Goal: Transaction & Acquisition: Book appointment/travel/reservation

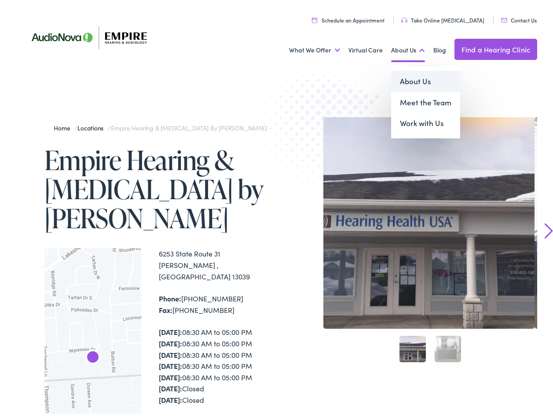
click at [409, 79] on link "About Us" at bounding box center [425, 78] width 69 height 21
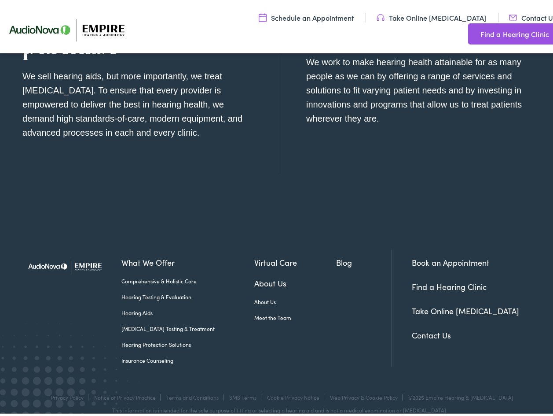
scroll to position [901, 0]
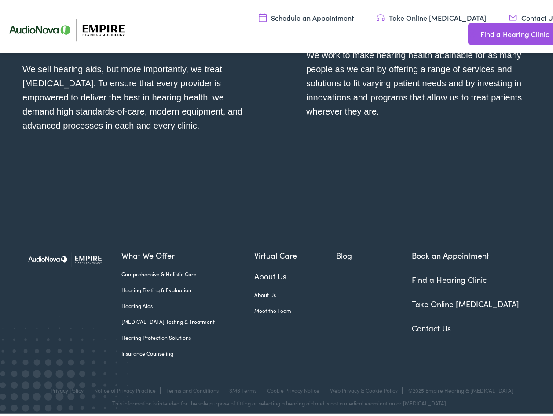
click at [152, 347] on link "Insurance Counseling" at bounding box center [188, 351] width 133 height 8
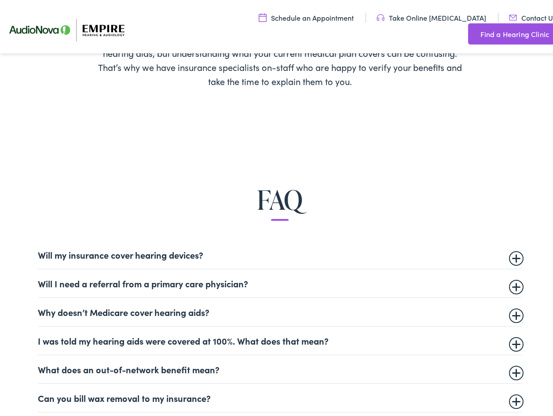
scroll to position [396, 0]
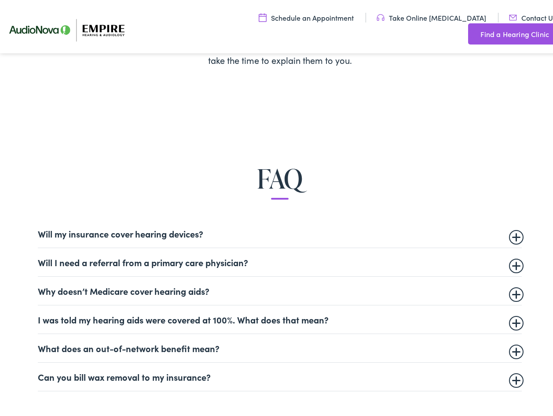
click at [512, 232] on summary "Will my insurance cover hearing devices?" at bounding box center [280, 230] width 484 height 11
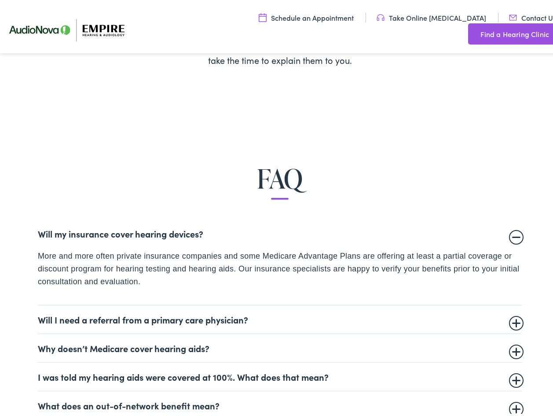
click at [512, 232] on summary "Will my insurance cover hearing devices?" at bounding box center [280, 230] width 484 height 11
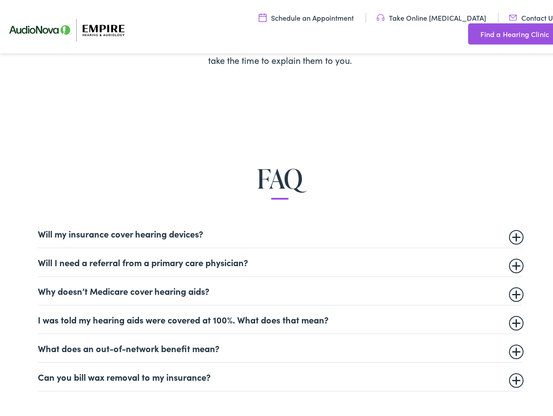
click at [519, 263] on details "Will I need a referral from a primary care physician? This is dependent on your…" at bounding box center [280, 259] width 484 height 29
click at [515, 265] on details "Will I need a referral from a primary care physician? This is dependent on your…" at bounding box center [280, 259] width 484 height 29
click at [511, 261] on summary "Will I need a referral from a primary care physician?" at bounding box center [280, 259] width 484 height 11
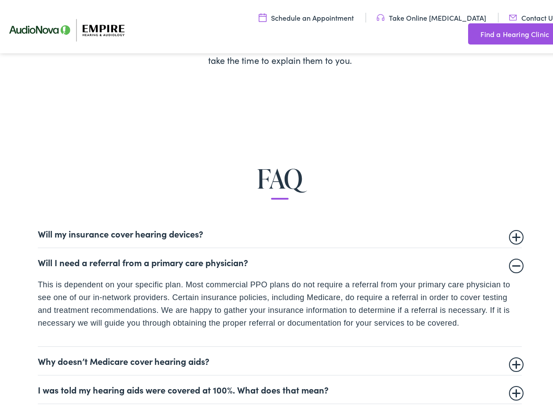
click at [511, 261] on summary "Will I need a referral from a primary care physician?" at bounding box center [280, 259] width 484 height 11
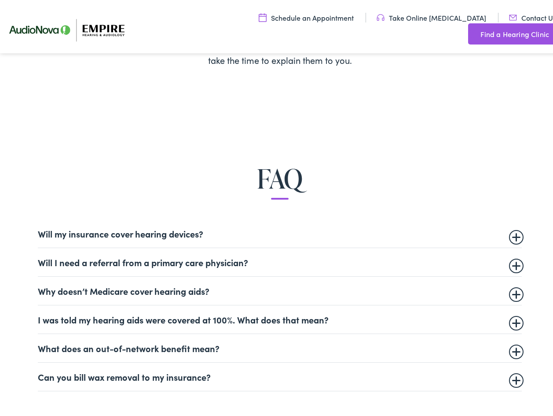
click at [513, 293] on summary "Why doesn’t Medicare cover hearing aids?" at bounding box center [280, 288] width 484 height 11
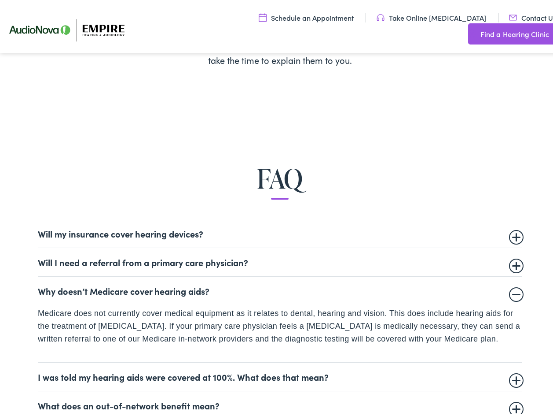
click at [513, 293] on summary "Why doesn’t Medicare cover hearing aids?" at bounding box center [280, 288] width 484 height 11
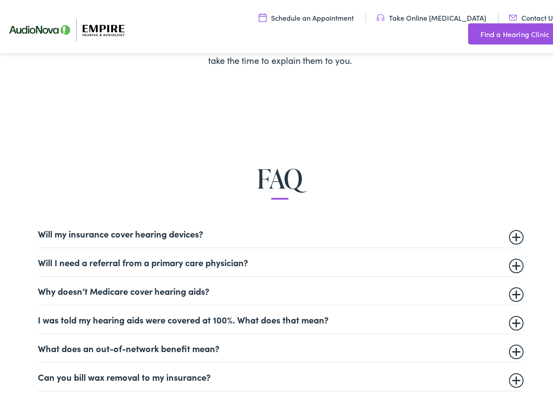
click at [510, 318] on summary "I was told my hearing aids were covered at 100%. What does that mean?" at bounding box center [280, 316] width 484 height 11
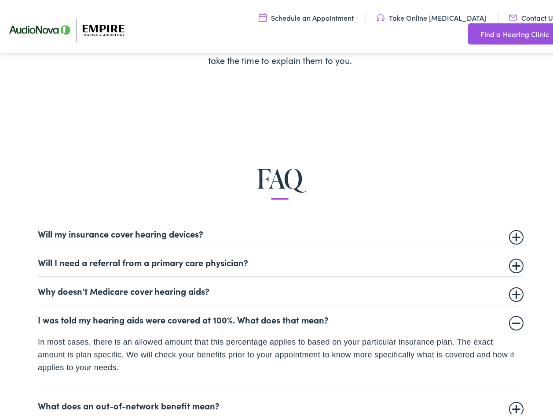
click at [510, 318] on summary "I was told my hearing aids were covered at 100%. What does that mean?" at bounding box center [280, 316] width 484 height 11
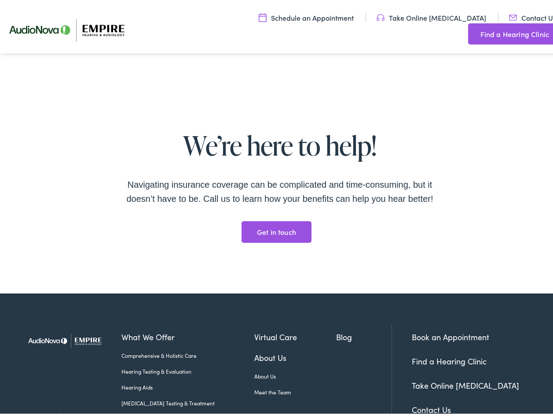
scroll to position [1453, 0]
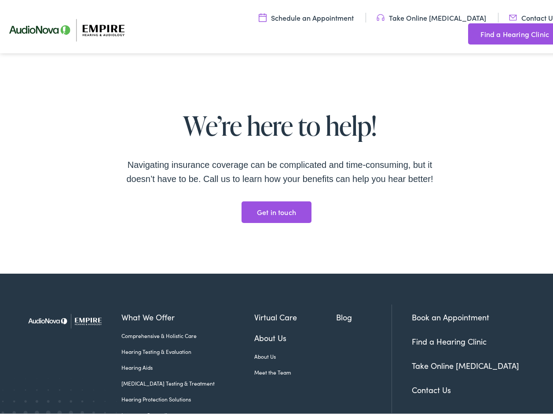
click at [456, 309] on link "Book an Appointment" at bounding box center [450, 314] width 77 height 11
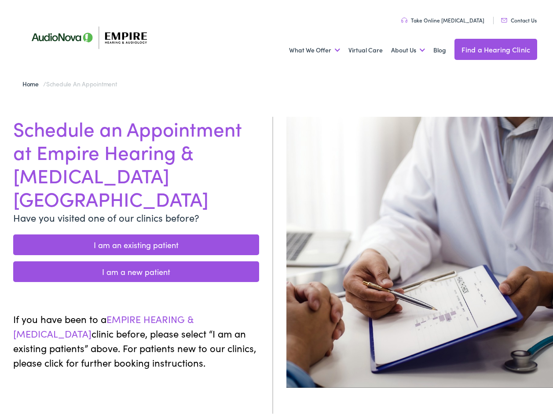
click at [127, 258] on link "I am a new patient" at bounding box center [136, 268] width 246 height 21
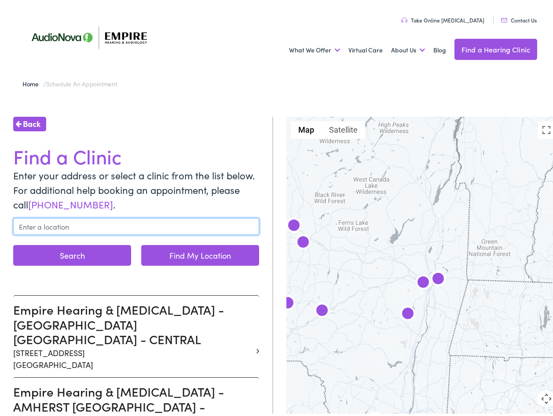
click at [66, 222] on input "text" at bounding box center [136, 223] width 246 height 17
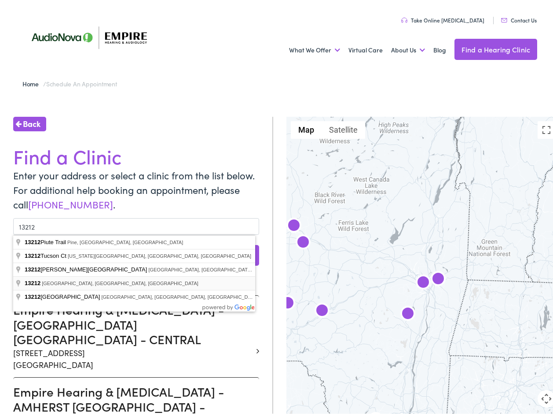
type input "North Syracuse, NY 13212, USA"
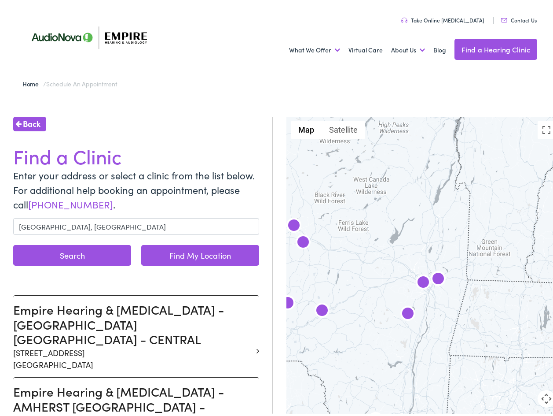
click at [73, 250] on button "Search" at bounding box center [72, 252] width 118 height 21
click at [66, 249] on button "Search" at bounding box center [72, 252] width 118 height 21
click at [92, 254] on button "Search" at bounding box center [72, 252] width 118 height 21
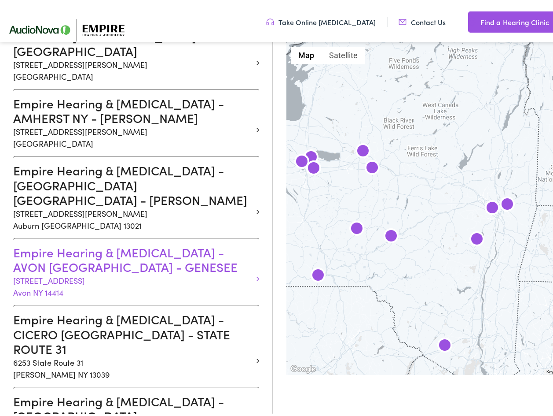
scroll to position [396, 0]
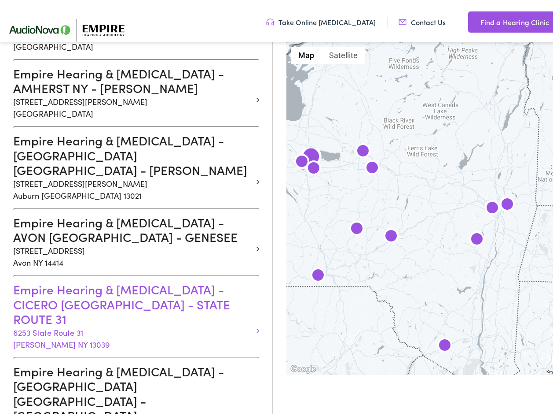
click at [54, 279] on h3 "Empire Hearing & Audiology - CICERO NY - STATE ROUTE 31" at bounding box center [133, 301] width 240 height 44
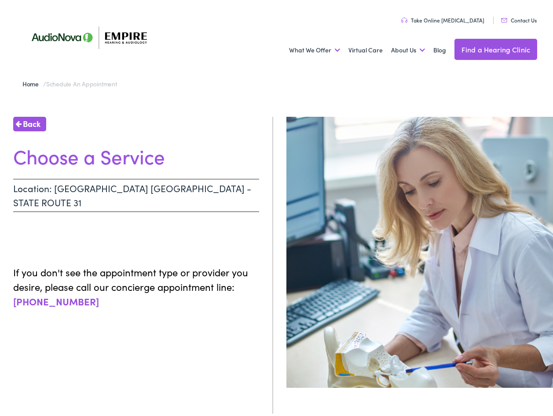
click at [88, 188] on p "Location: CICERO NY - STATE ROUTE 31" at bounding box center [136, 192] width 246 height 33
click at [191, 194] on p "Location: CICERO NY - STATE ROUTE 31" at bounding box center [136, 192] width 246 height 33
click at [40, 184] on p "Location: CICERO NY - STATE ROUTE 31" at bounding box center [136, 192] width 246 height 33
click at [31, 123] on span "Back" at bounding box center [32, 121] width 18 height 12
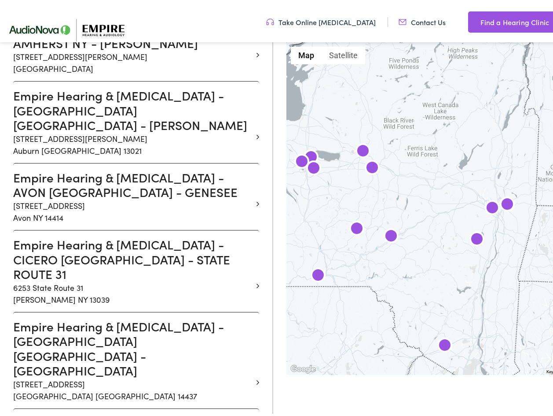
scroll to position [440, 0]
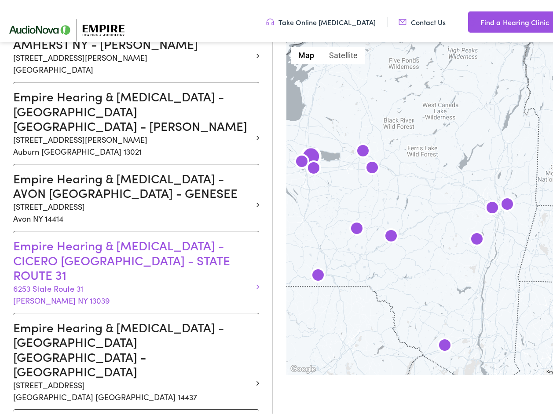
click at [30, 235] on h3 "Empire Hearing & Audiology - CICERO NY - STATE ROUTE 31" at bounding box center [133, 257] width 240 height 44
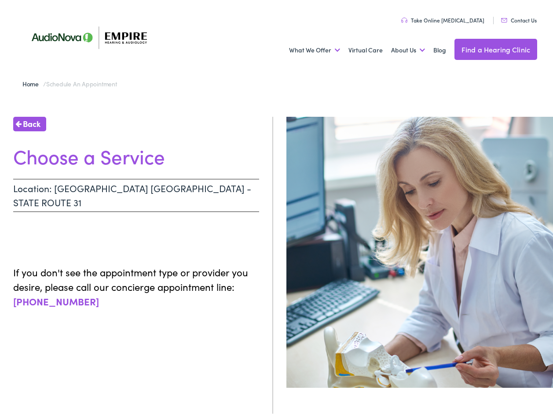
click at [137, 181] on p "Location: CICERO NY - STATE ROUTE 31" at bounding box center [136, 192] width 246 height 33
click at [140, 154] on h1 "Choose a Service" at bounding box center [136, 153] width 246 height 23
